Goal: Information Seeking & Learning: Understand process/instructions

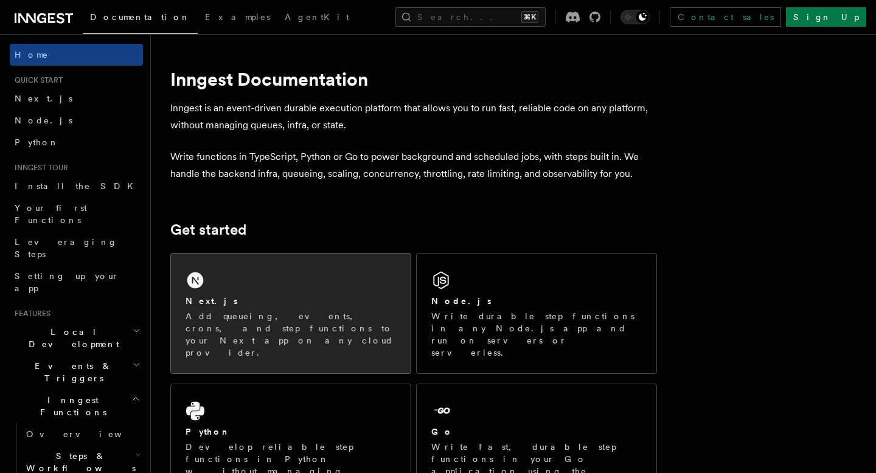
click at [277, 302] on div "Next.js" at bounding box center [291, 301] width 210 height 13
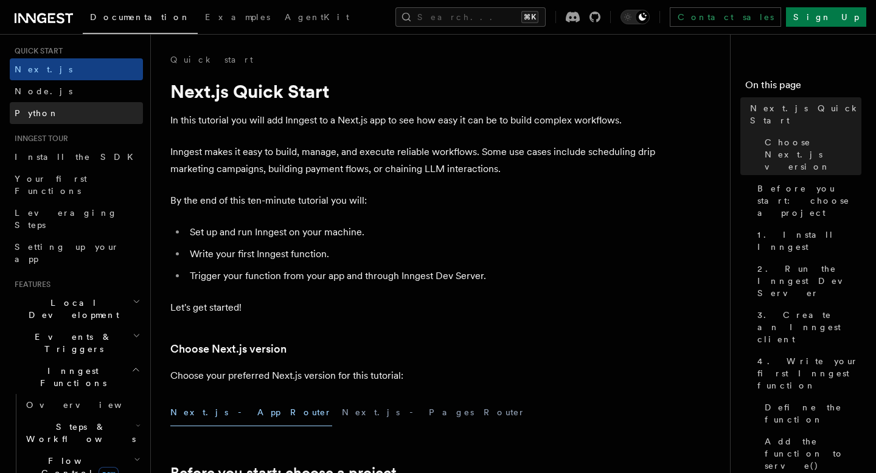
scroll to position [45, 0]
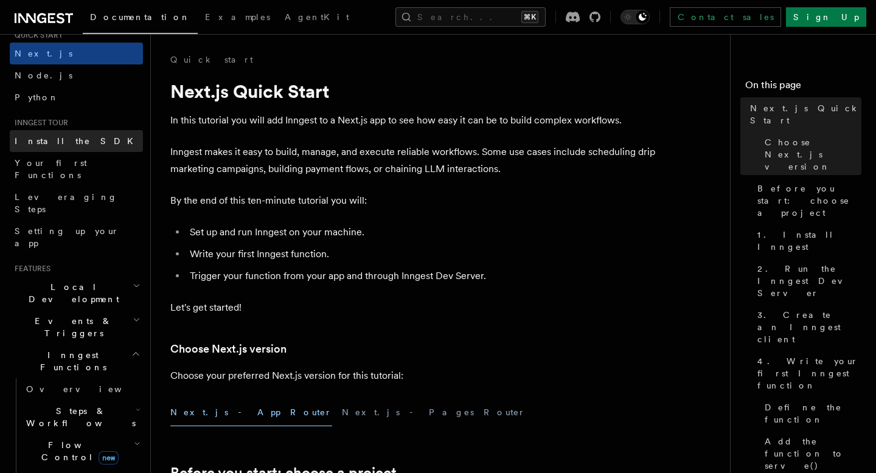
click at [64, 148] on link "Install the SDK" at bounding box center [76, 141] width 133 height 22
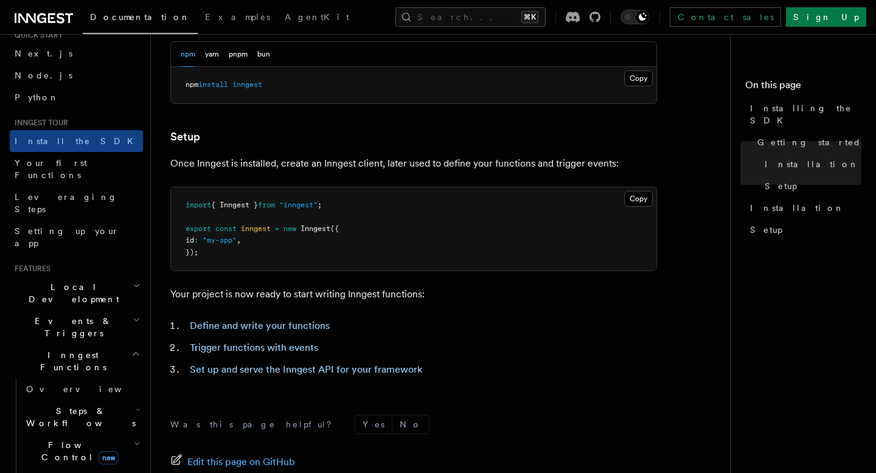
scroll to position [538, 0]
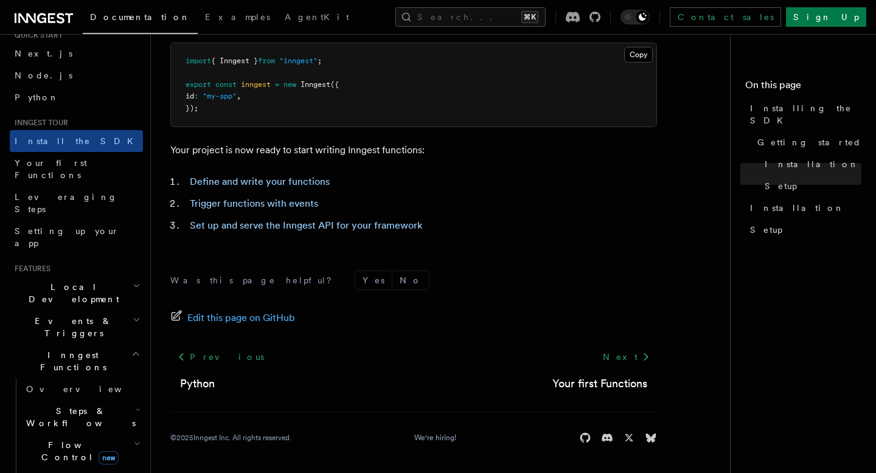
click at [136, 349] on icon "button" at bounding box center [135, 354] width 9 height 10
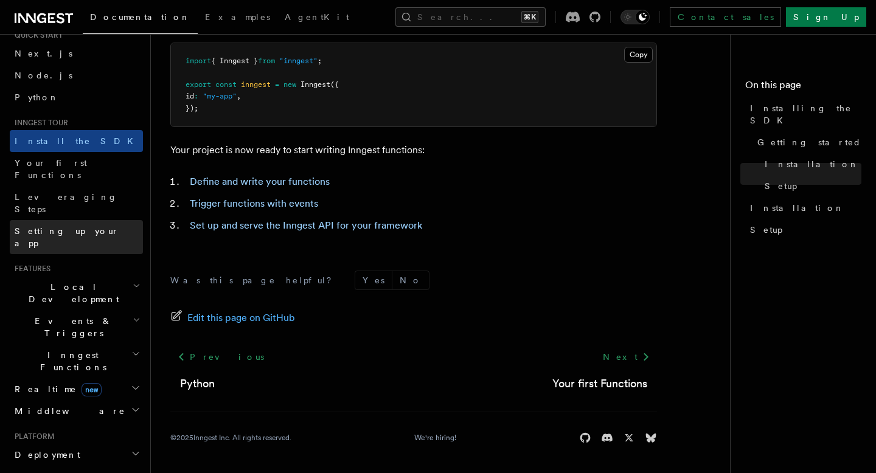
click at [92, 220] on link "Setting up your app" at bounding box center [76, 237] width 133 height 34
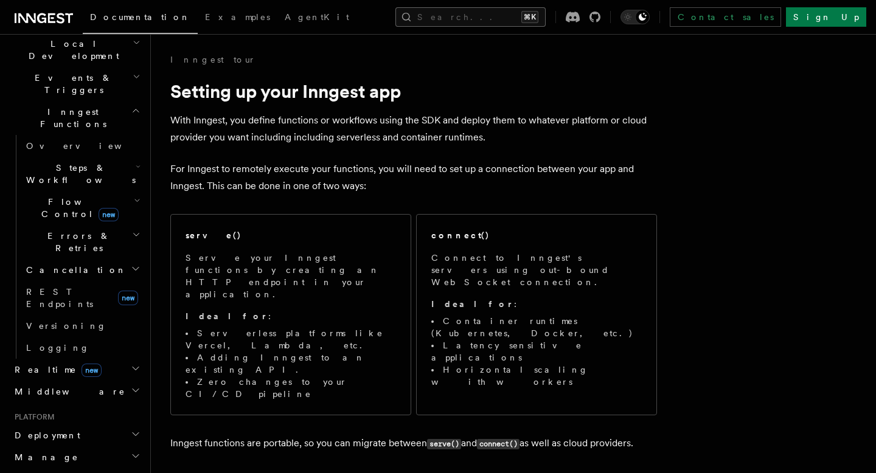
click at [546, 21] on button "Search... ⌘K" at bounding box center [470, 16] width 150 height 19
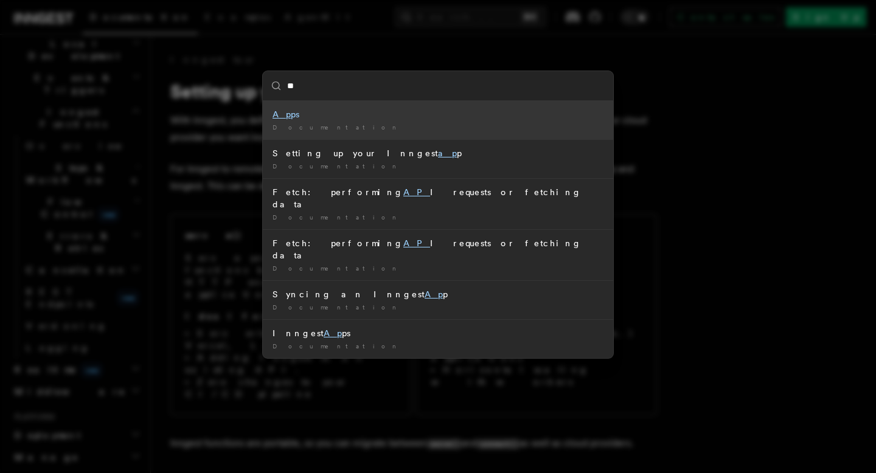
type input "*"
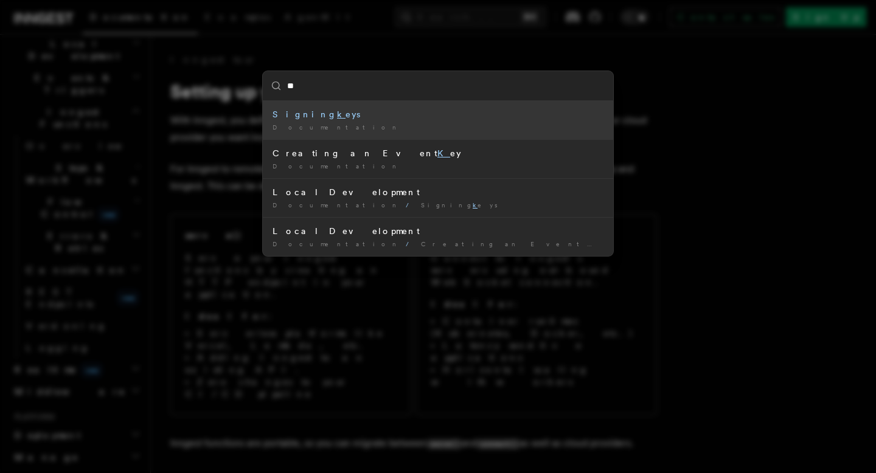
type input "***"
click at [373, 137] on li "Signing key s Documentation /" at bounding box center [438, 120] width 350 height 38
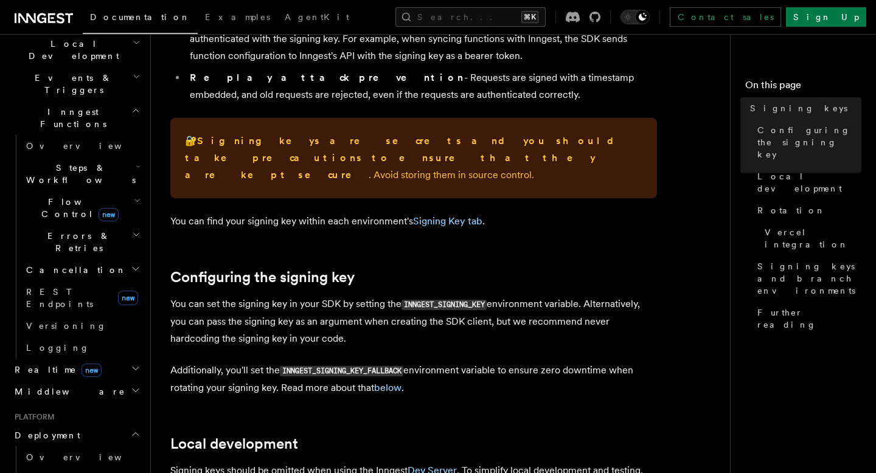
scroll to position [224, 0]
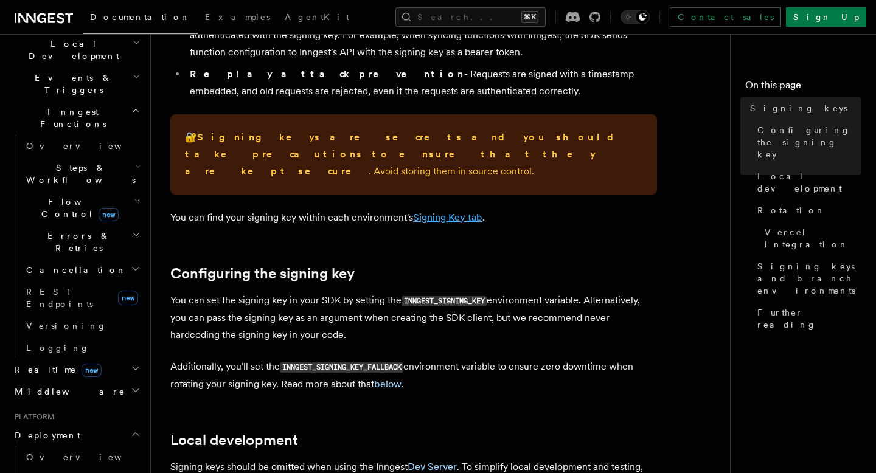
click at [439, 212] on link "Signing Key tab" at bounding box center [447, 218] width 69 height 12
